Goal: Find specific page/section: Find specific page/section

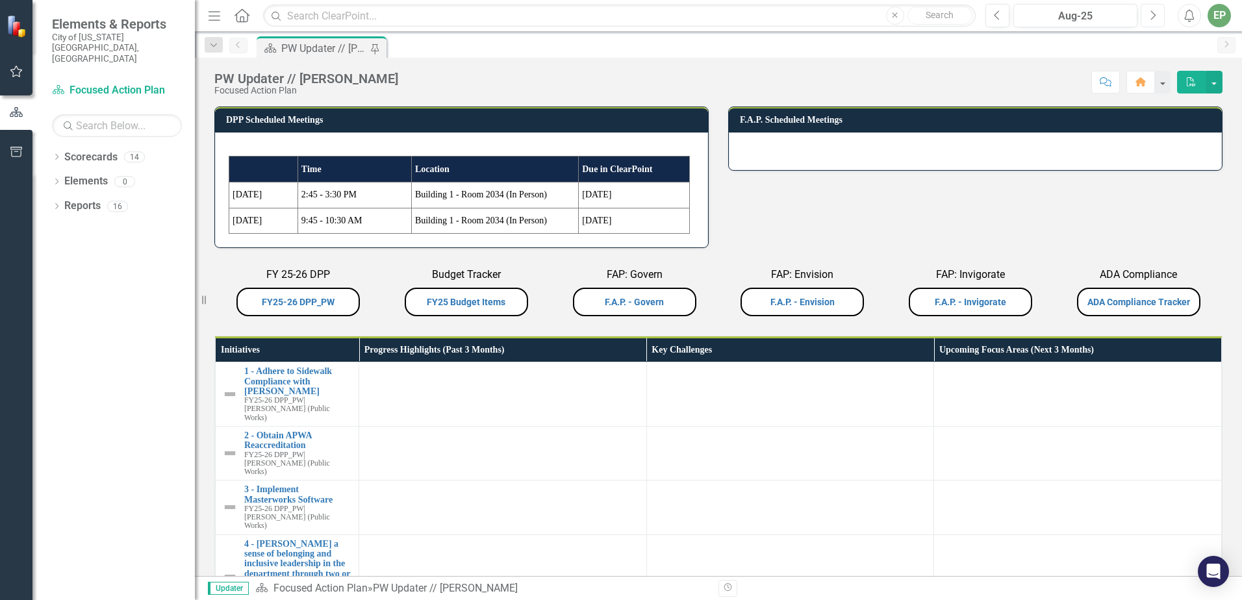
click at [1145, 17] on button "Next" at bounding box center [1153, 15] width 24 height 23
click at [312, 299] on link "FY25-26 DPP_PW" at bounding box center [298, 302] width 73 height 10
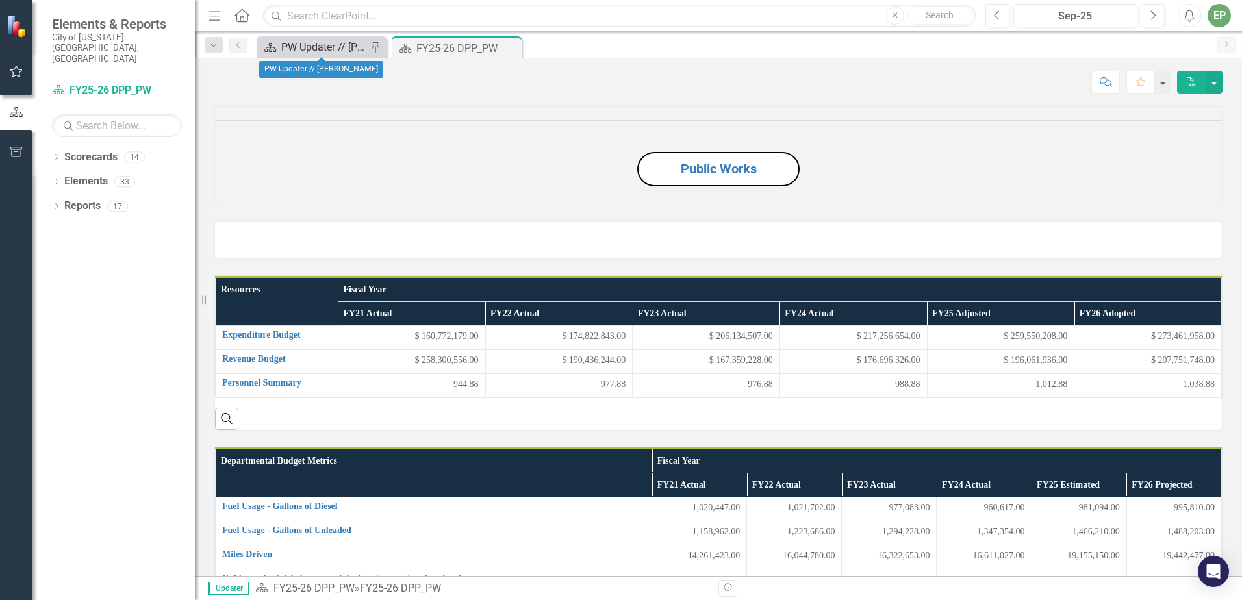
click at [294, 49] on div "PW Updater // [PERSON_NAME]" at bounding box center [324, 47] width 86 height 16
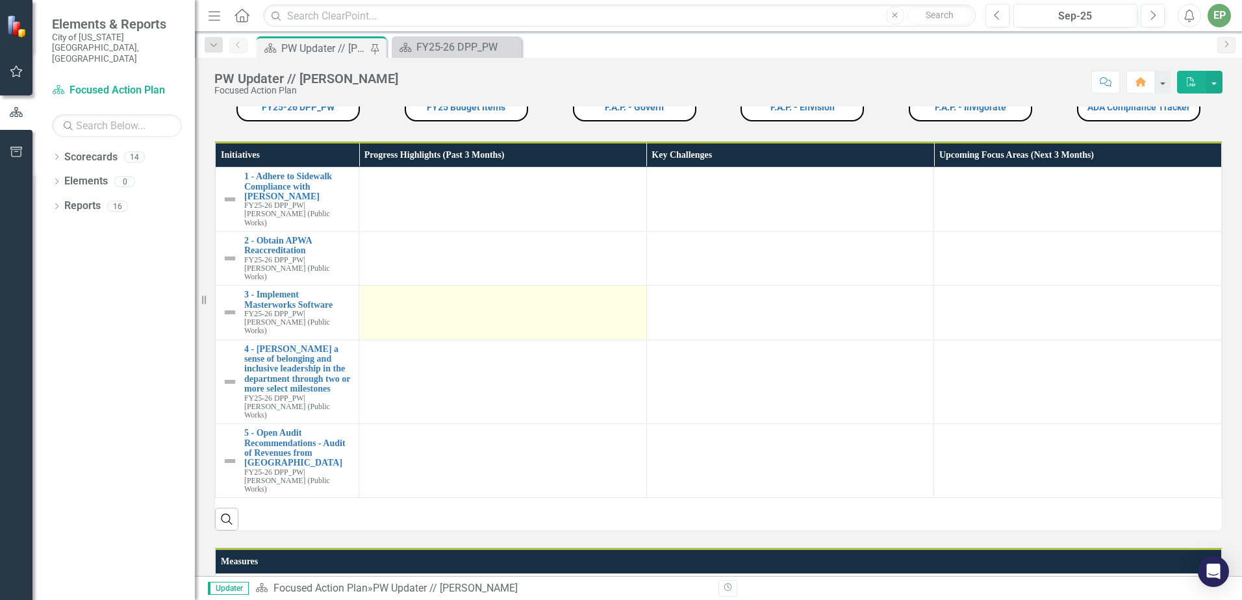
scroll to position [390, 0]
